Goal: Task Accomplishment & Management: Use online tool/utility

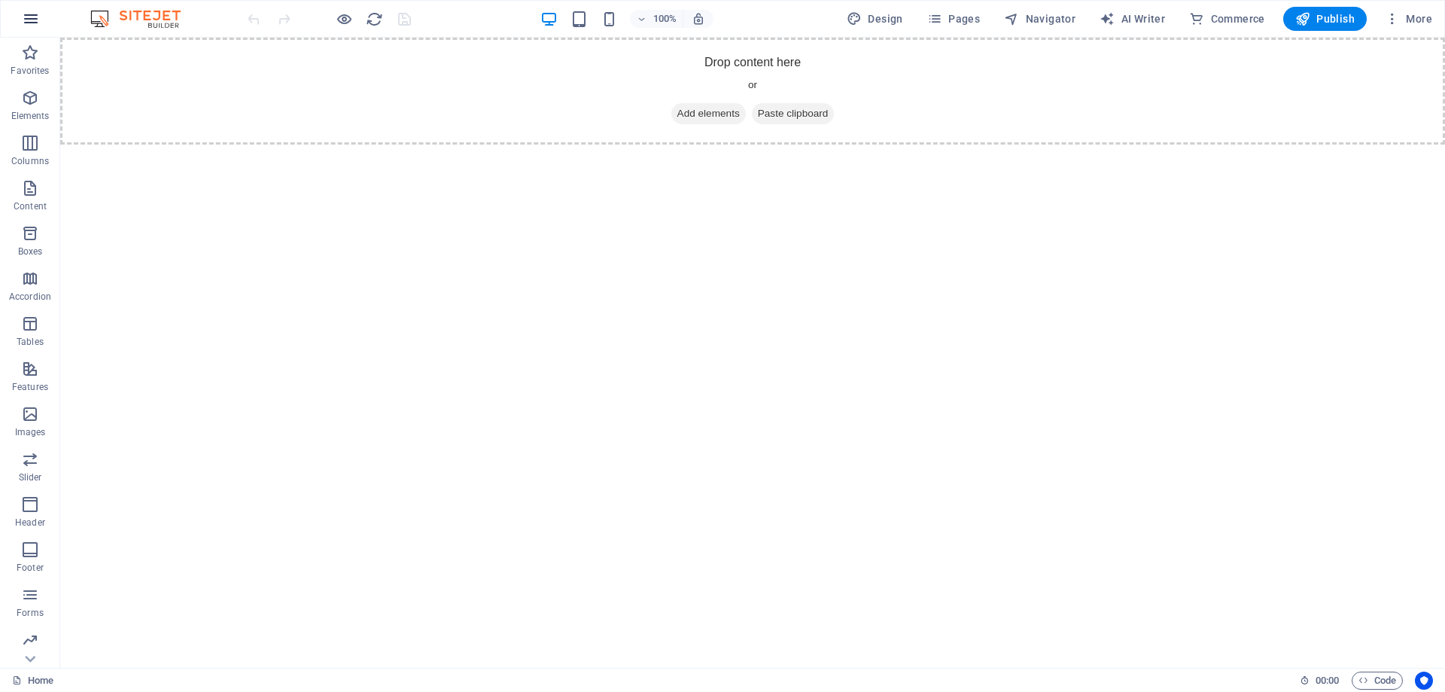
click at [29, 17] on icon "button" at bounding box center [31, 19] width 18 height 18
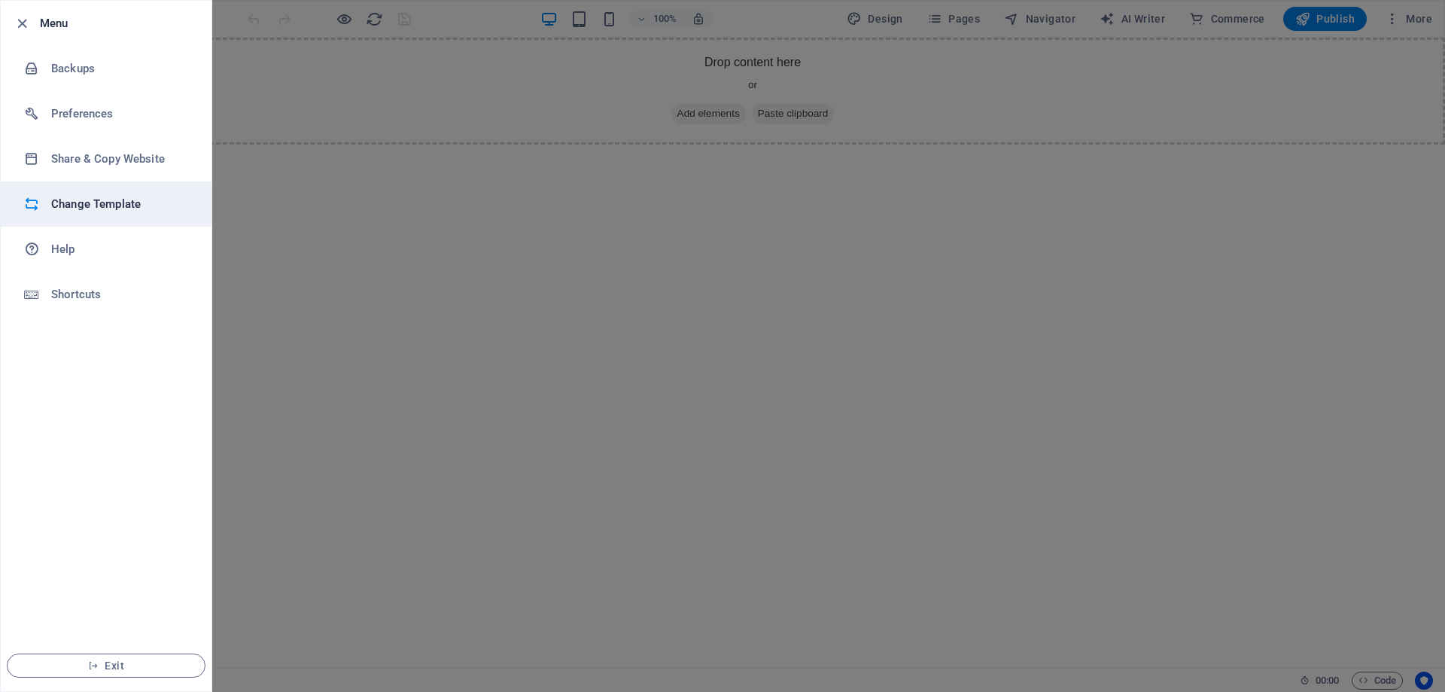
click at [99, 206] on h6 "Change Template" at bounding box center [120, 204] width 139 height 18
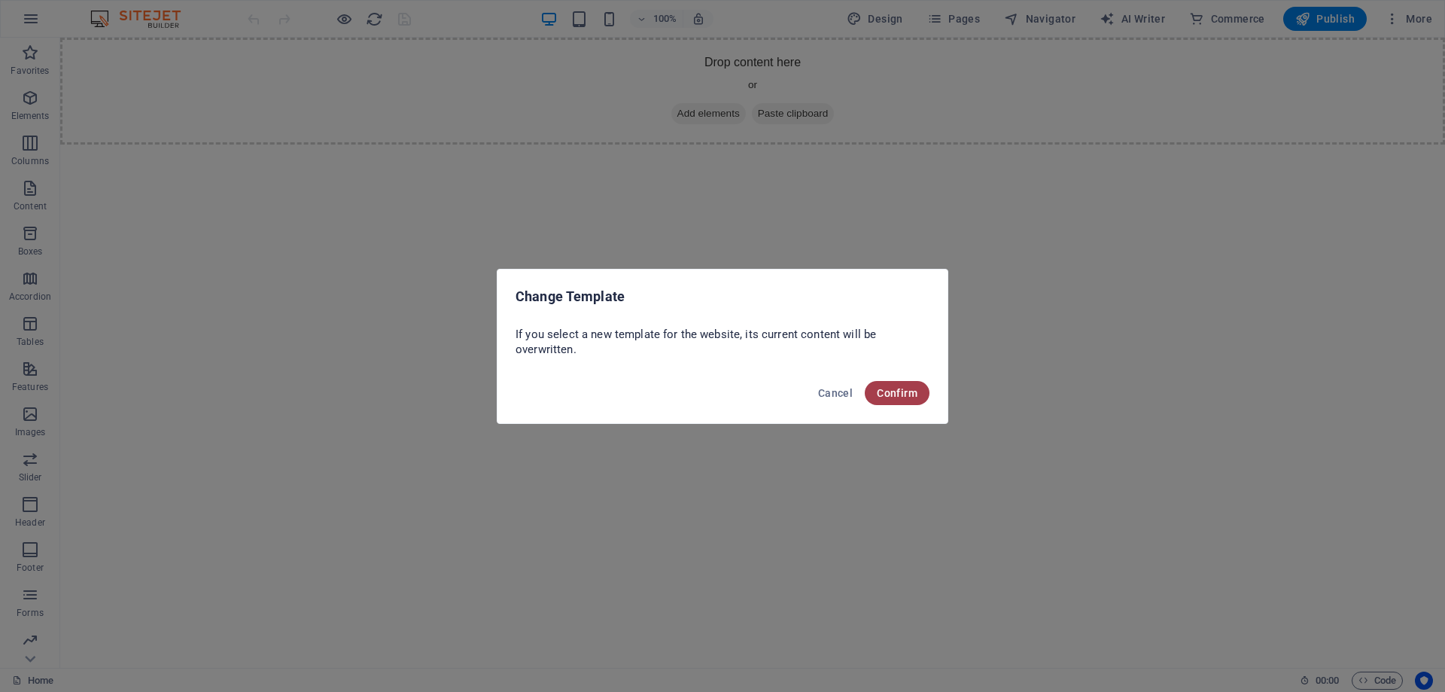
click at [911, 397] on span "Confirm" at bounding box center [897, 393] width 41 height 12
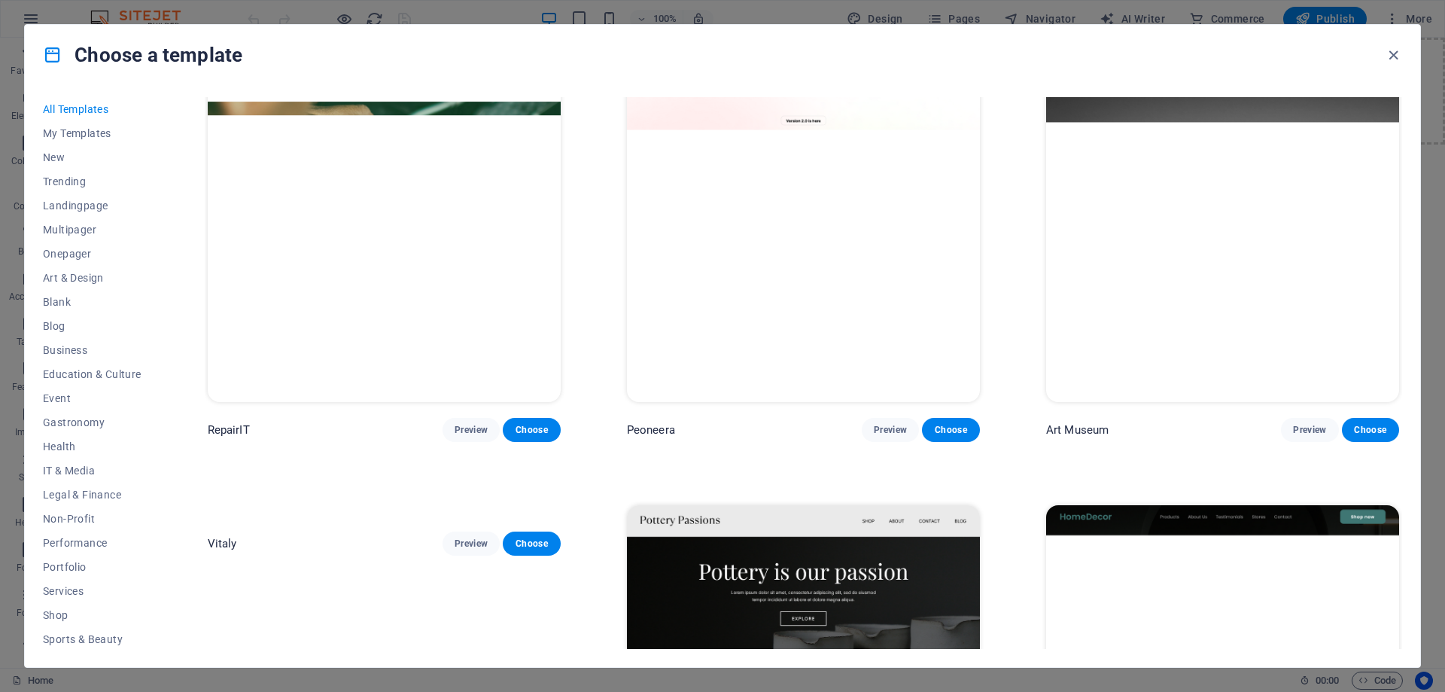
scroll to position [75, 0]
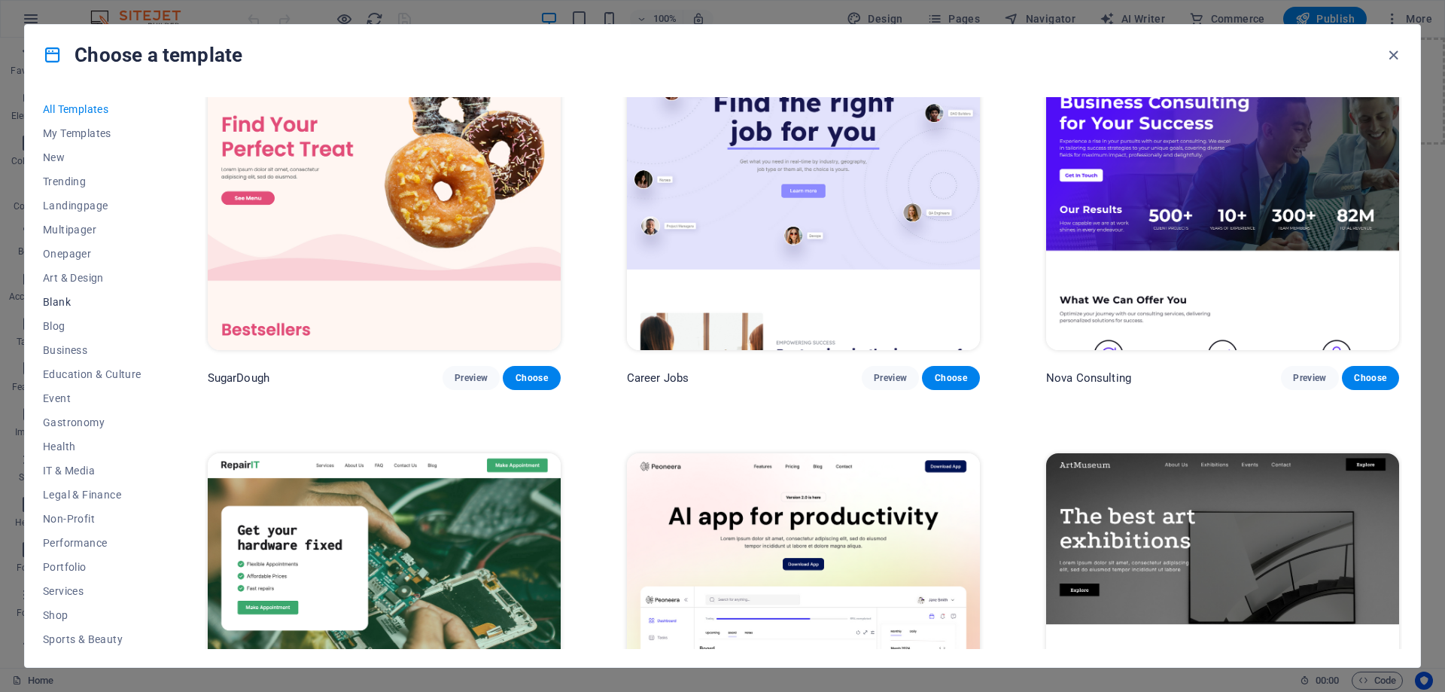
click at [59, 297] on span "Blank" at bounding box center [92, 302] width 99 height 12
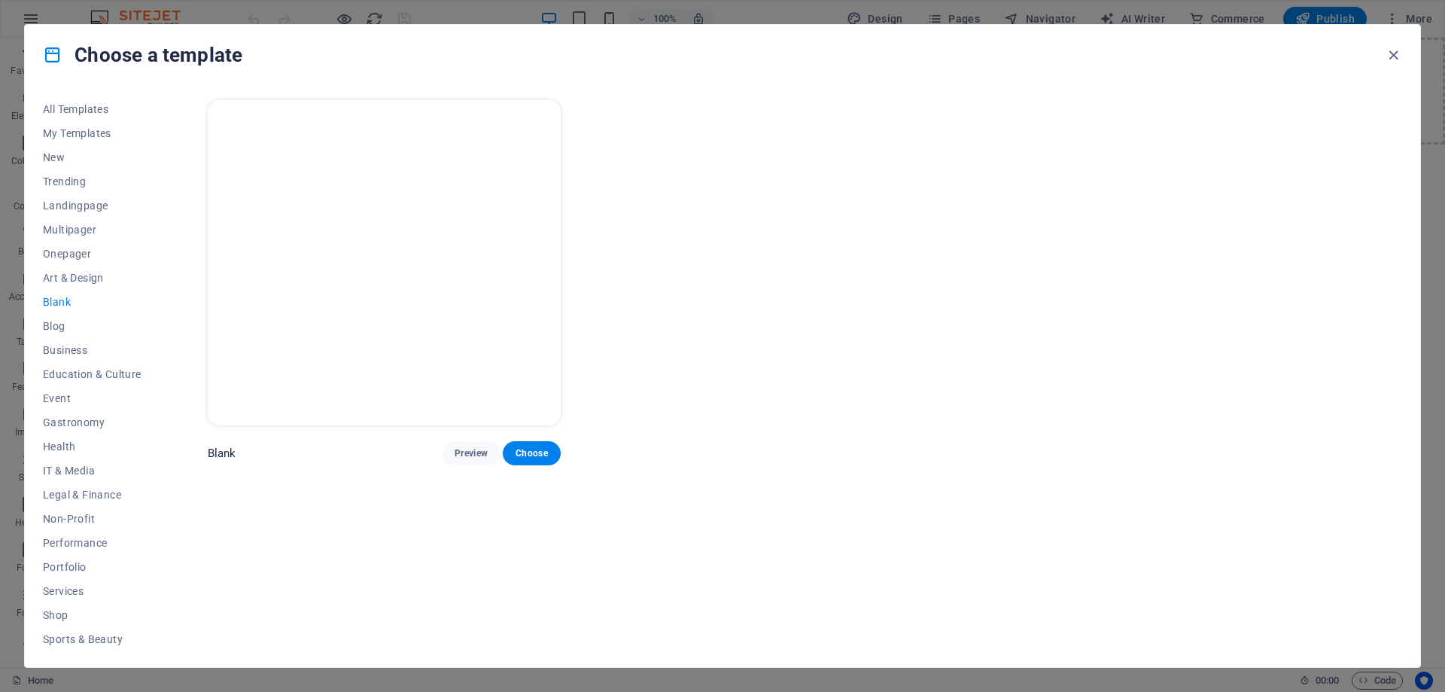
click at [158, 524] on div "All Templates My Templates New Trending Landingpage Multipager Onepager Art & D…" at bounding box center [101, 373] width 117 height 552
click at [78, 400] on span "Event" at bounding box center [92, 398] width 99 height 12
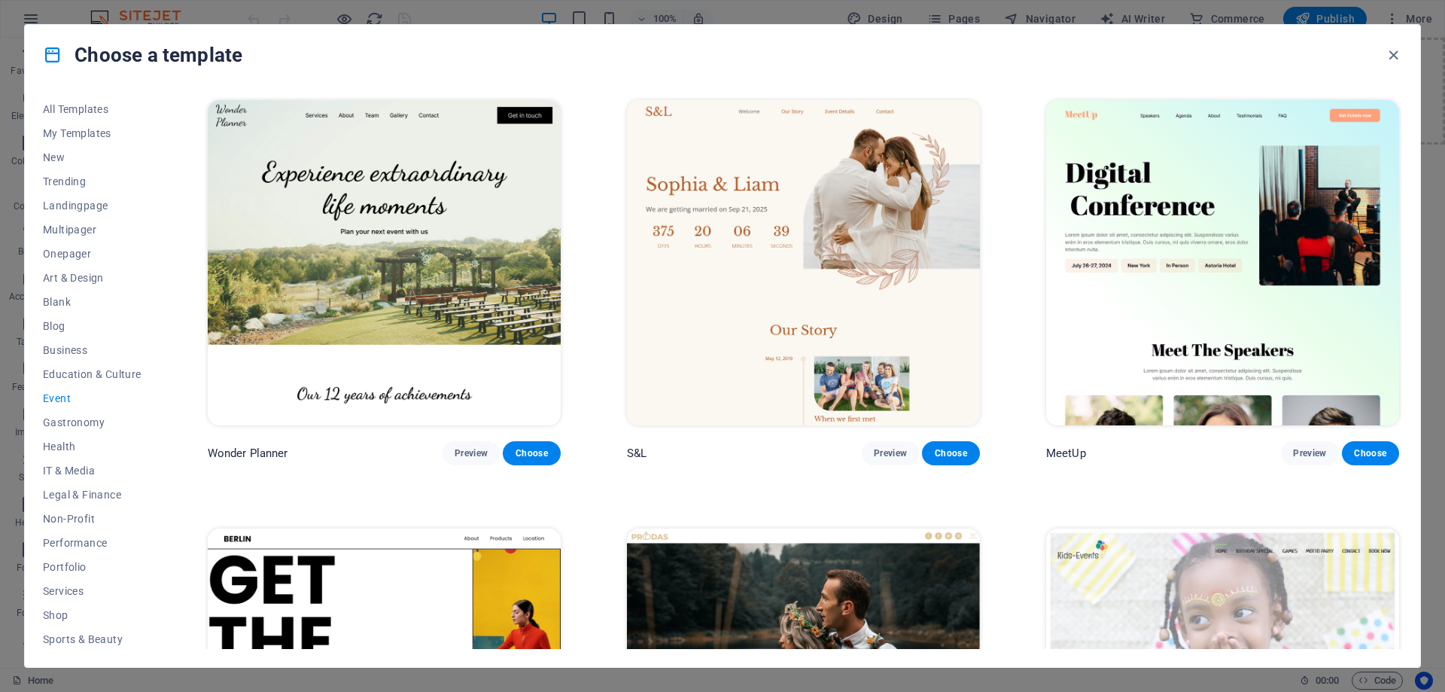
drag, startPoint x: 160, startPoint y: 556, endPoint x: 160, endPoint y: 634, distance: 78.3
click at [160, 634] on div "All Templates My Templates New Trending Landingpage Multipager Onepager Art & D…" at bounding box center [101, 373] width 117 height 552
click at [1392, 52] on icon "button" at bounding box center [1393, 55] width 17 height 17
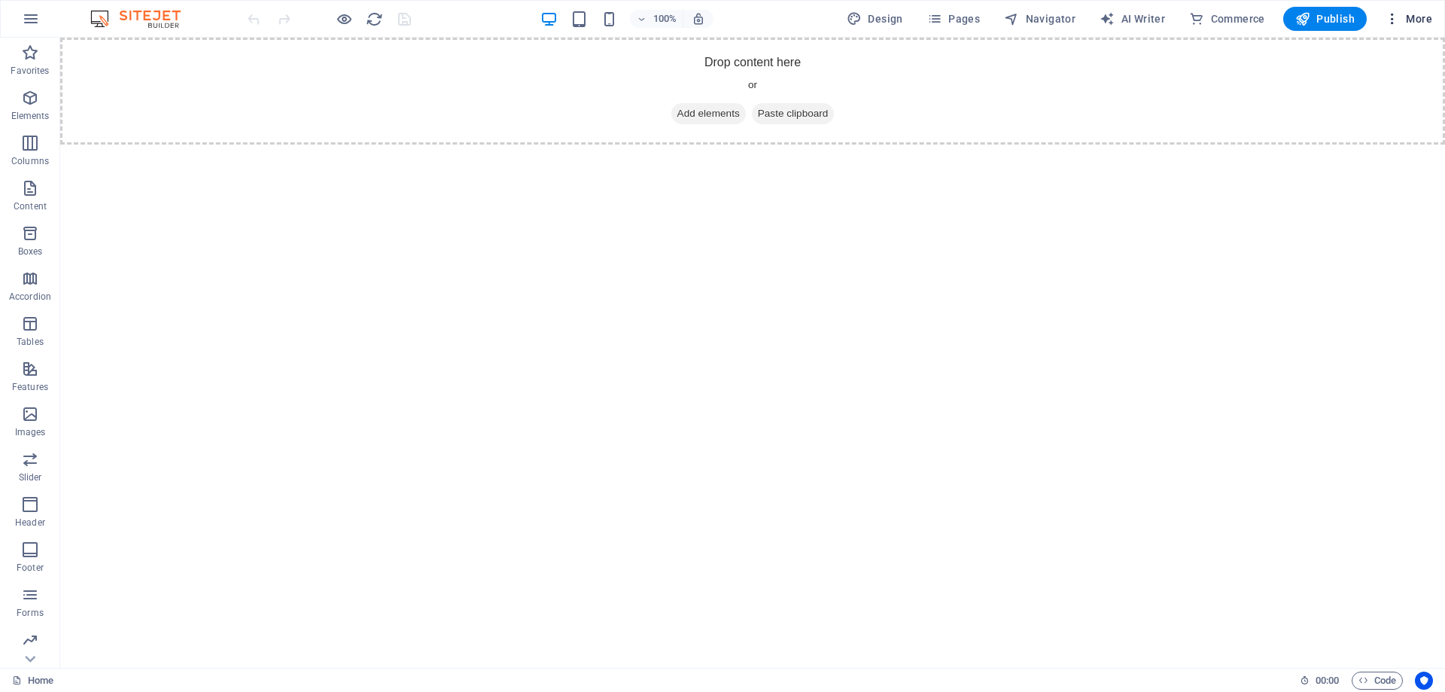
click at [1397, 20] on icon "button" at bounding box center [1392, 18] width 15 height 15
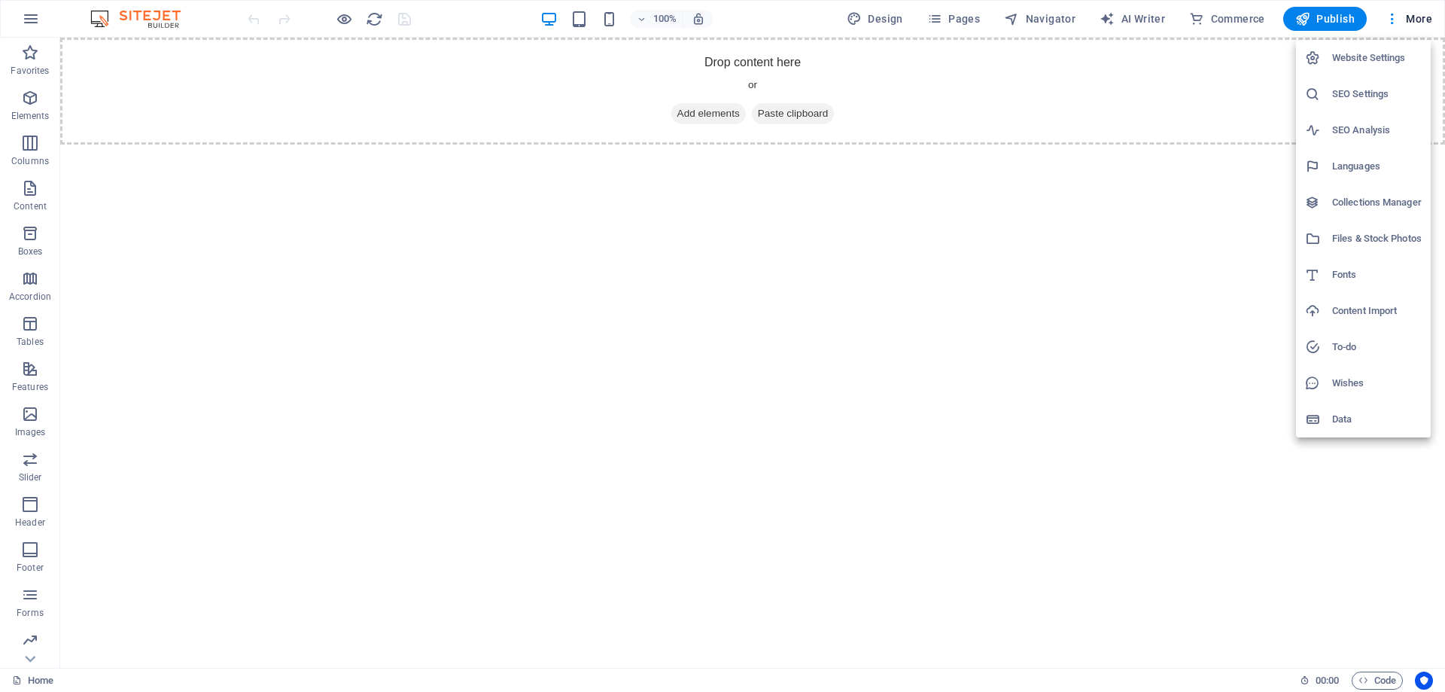
click at [1193, 367] on div at bounding box center [722, 346] width 1445 height 692
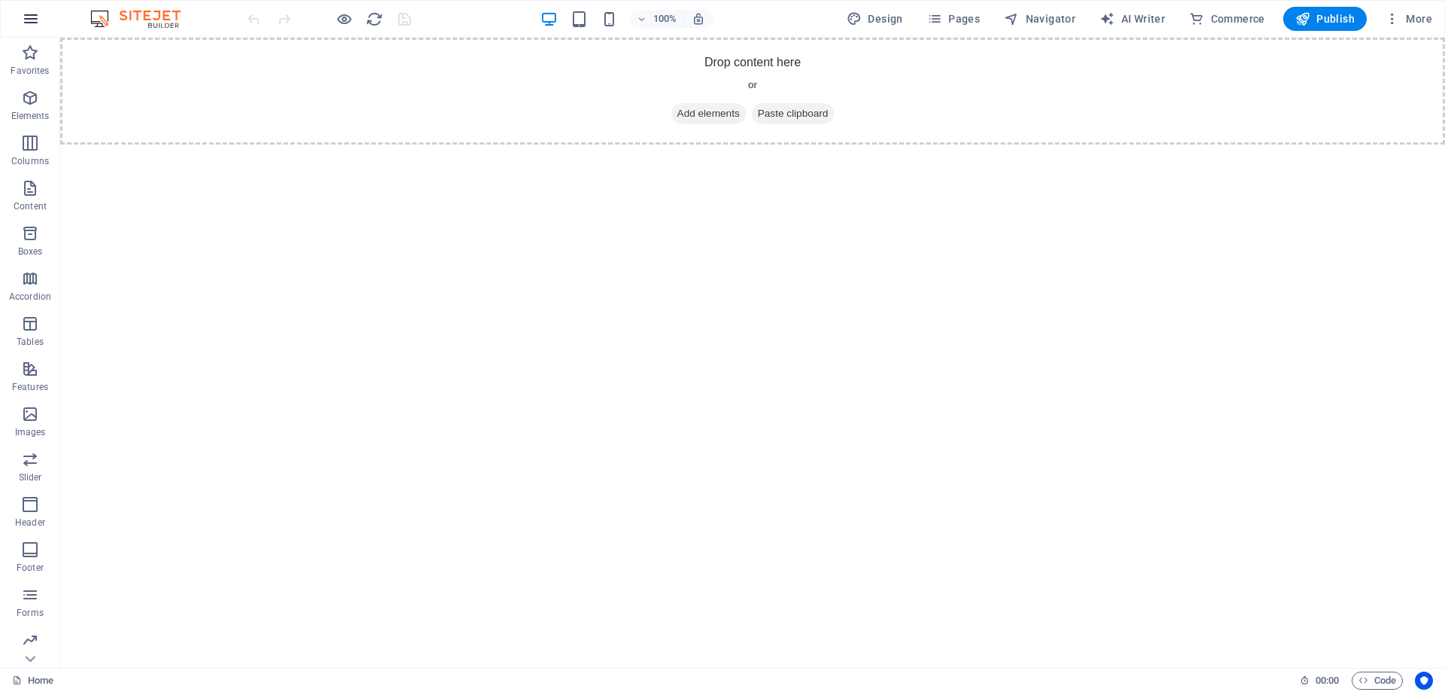
click at [33, 23] on icon "button" at bounding box center [31, 19] width 18 height 18
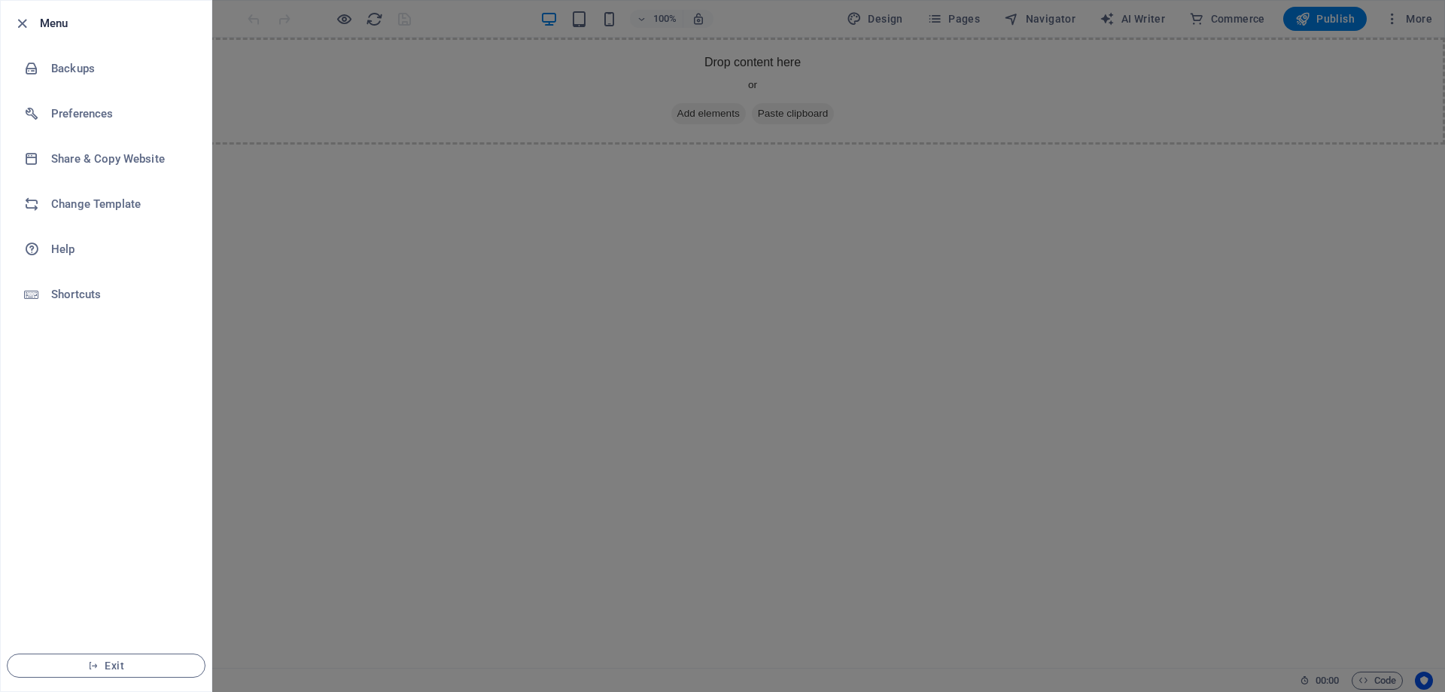
click at [49, 21] on h6 "Menu" at bounding box center [120, 23] width 160 height 18
click at [482, 564] on div at bounding box center [722, 346] width 1445 height 692
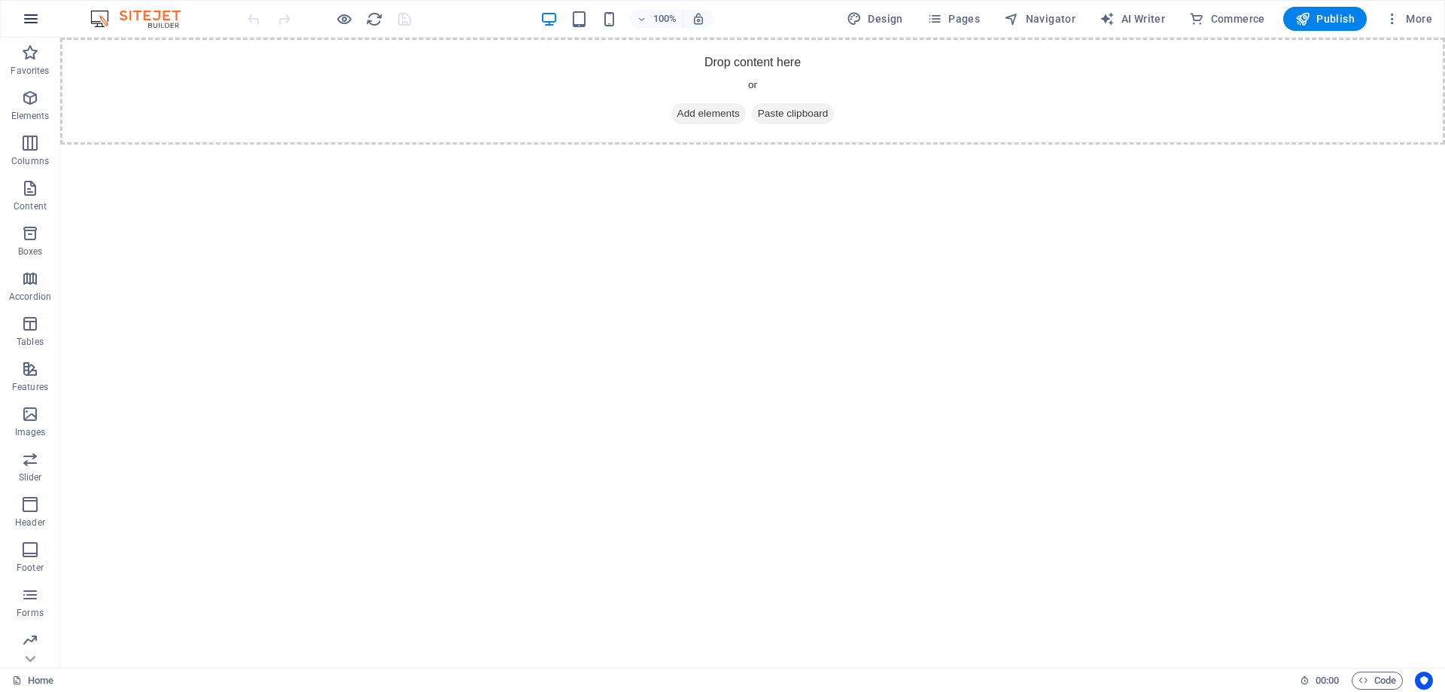
click at [38, 18] on icon "button" at bounding box center [31, 19] width 18 height 18
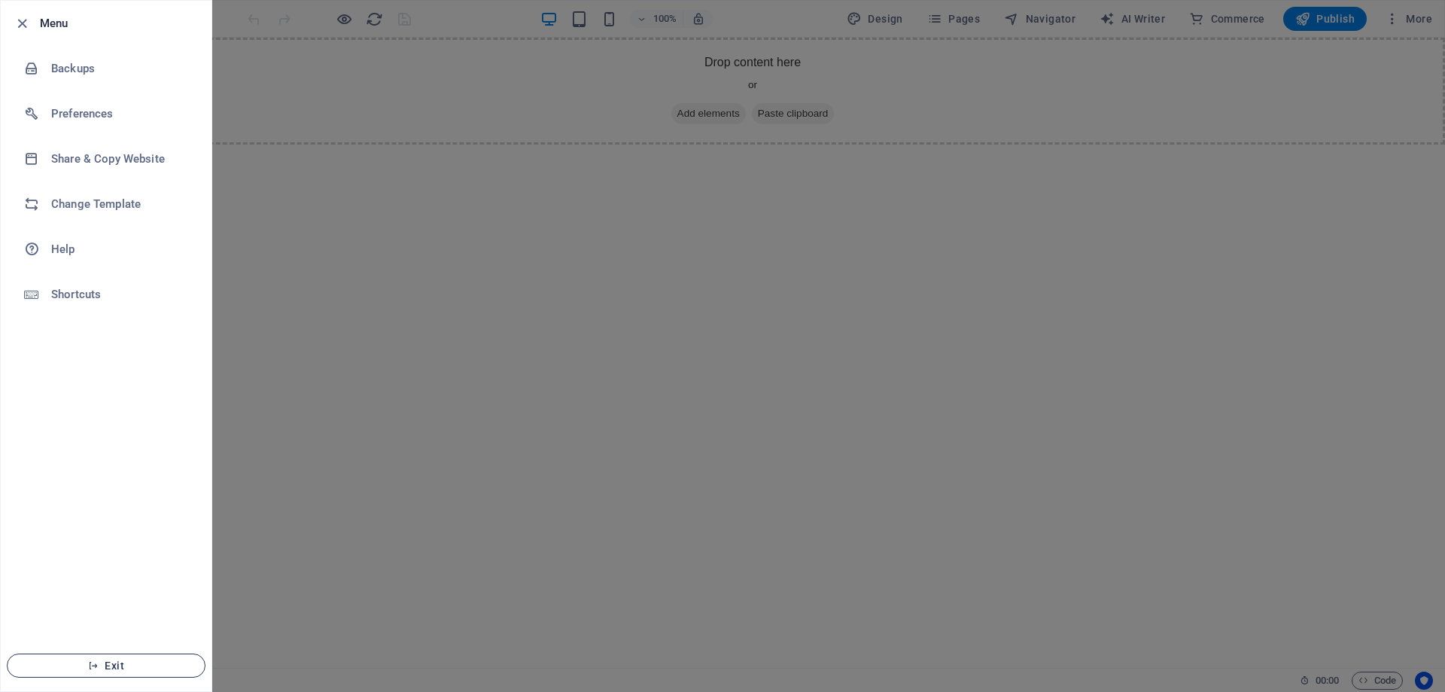
click at [136, 663] on span "Exit" at bounding box center [106, 665] width 173 height 12
